Goal: Find specific page/section: Find specific page/section

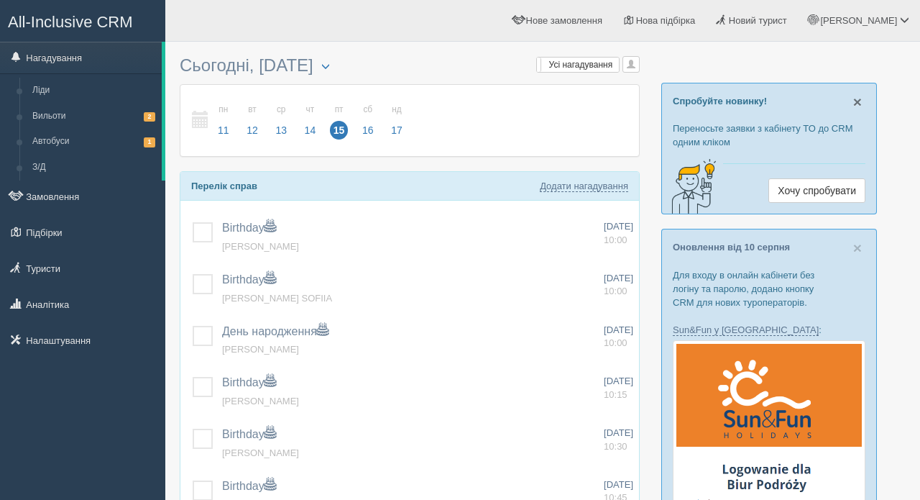
click at [859, 103] on span "×" at bounding box center [858, 101] width 9 height 17
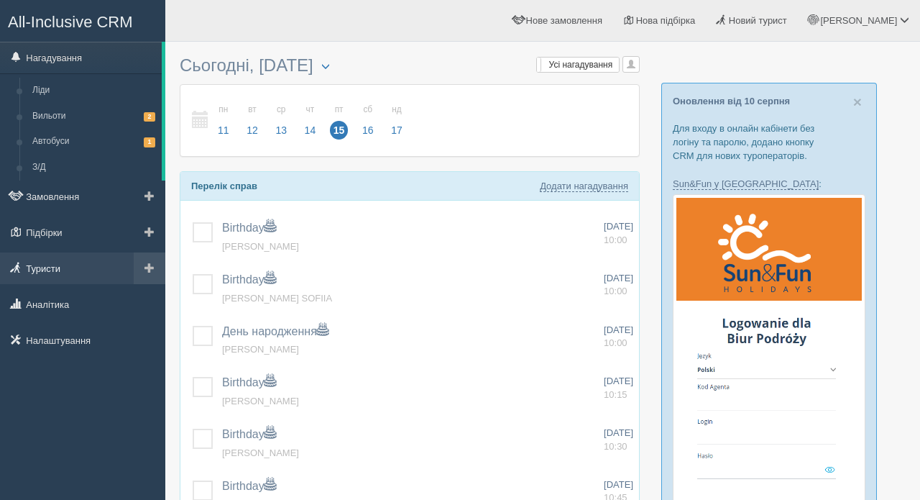
click at [56, 264] on link "Туристи" at bounding box center [82, 268] width 165 height 32
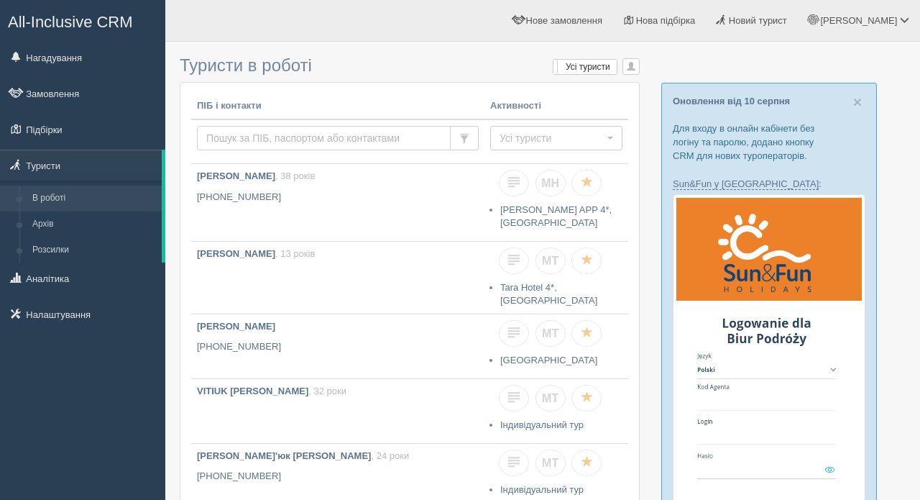
click at [242, 134] on input "text" at bounding box center [324, 138] width 254 height 24
type input "[PERSON_NAME]"
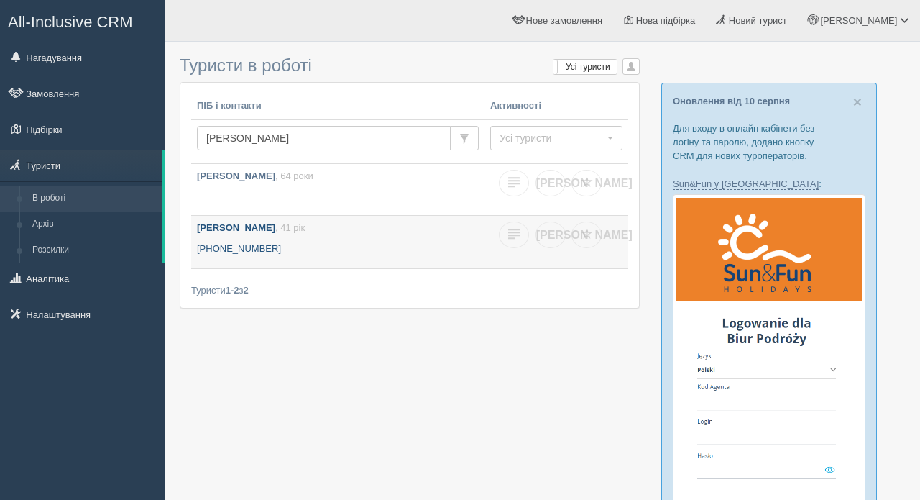
click at [245, 229] on b "НІКІШИНА ІРИНА" at bounding box center [236, 227] width 78 height 11
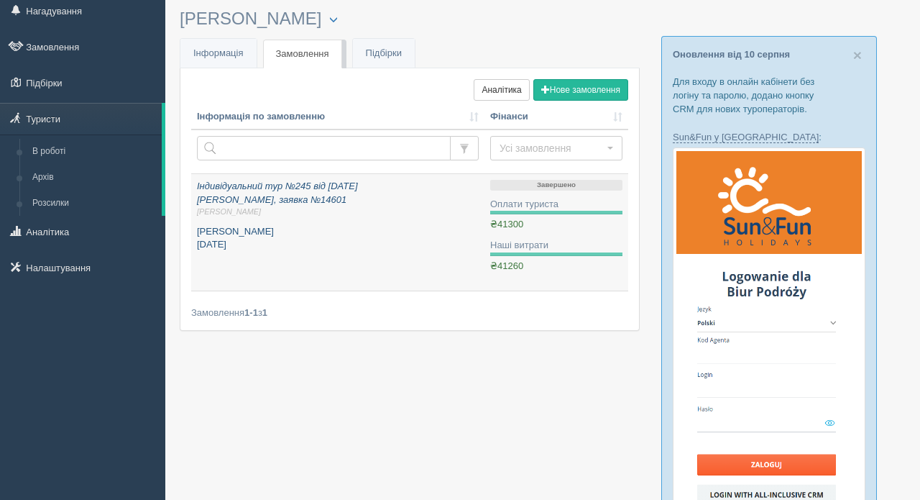
scroll to position [53, 0]
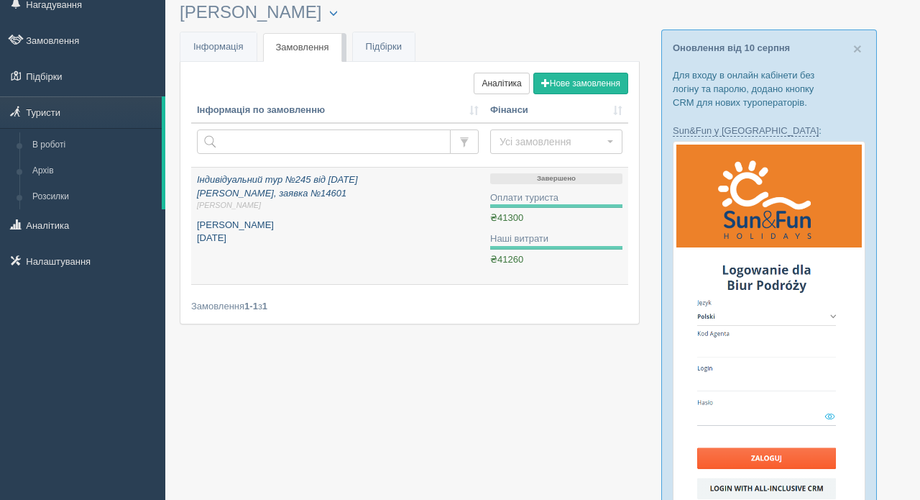
click at [289, 220] on p "[PERSON_NAME] [DATE]" at bounding box center [338, 232] width 282 height 27
